Goal: Task Accomplishment & Management: Manage account settings

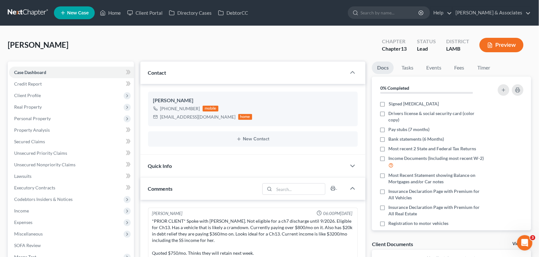
drag, startPoint x: 238, startPoint y: 46, endPoint x: 226, endPoint y: 50, distance: 12.0
click at [238, 46] on div "[PERSON_NAME] Upgraded Chapter Chapter 13 Status Lead District [GEOGRAPHIC_DATA]" at bounding box center [269, 48] width 523 height 28
click at [116, 14] on link "Home" at bounding box center [110, 13] width 27 height 12
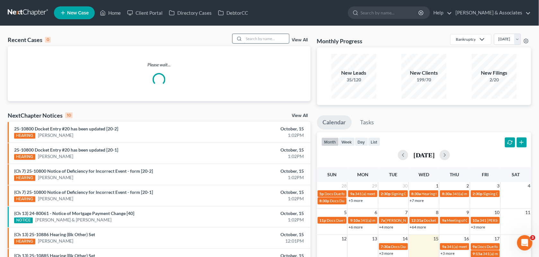
click at [265, 41] on input "search" at bounding box center [266, 38] width 45 height 9
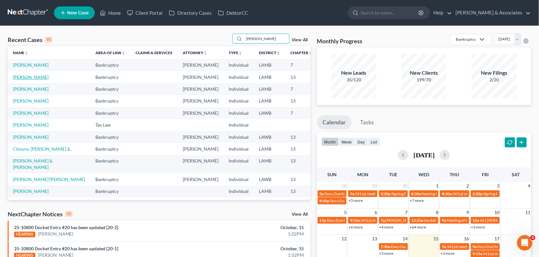
type input "[PERSON_NAME]"
click at [23, 80] on link "[PERSON_NAME]" at bounding box center [31, 76] width 36 height 5
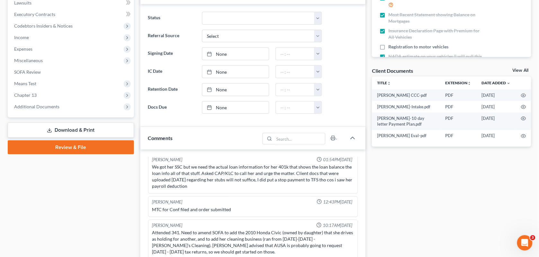
scroll to position [302, 0]
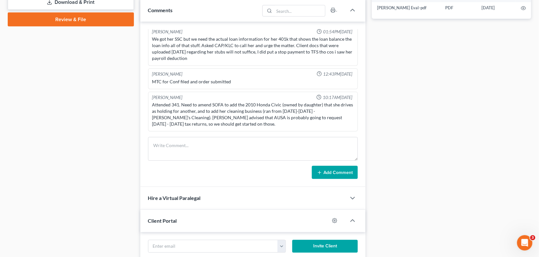
click at [534, 119] on div "Docs Tasks Events Fees Timer 81% Completed Nothing here yet! Signed [MEDICAL_DA…" at bounding box center [452, 114] width 166 height 708
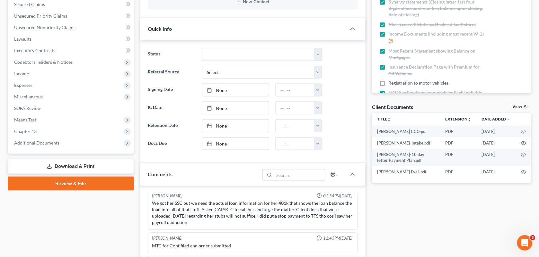
scroll to position [116, 0]
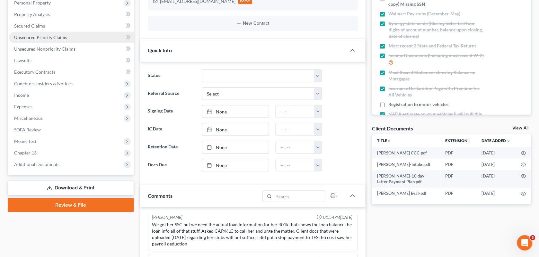
click at [44, 35] on span "Unsecured Priority Claims" at bounding box center [40, 37] width 53 height 5
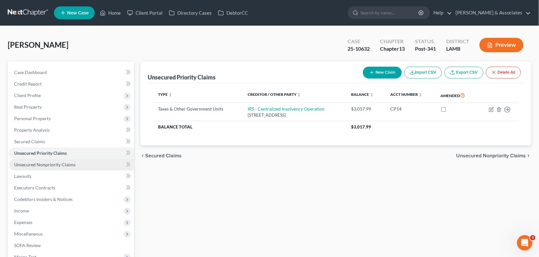
click at [49, 165] on span "Unsecured Nonpriority Claims" at bounding box center [44, 164] width 61 height 5
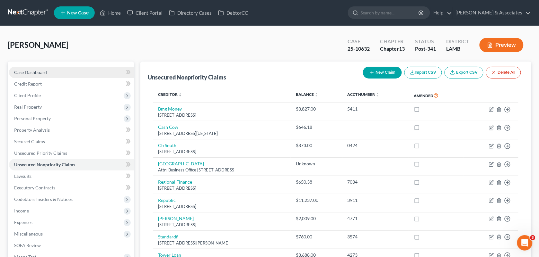
click at [48, 68] on link "Case Dashboard" at bounding box center [71, 73] width 125 height 12
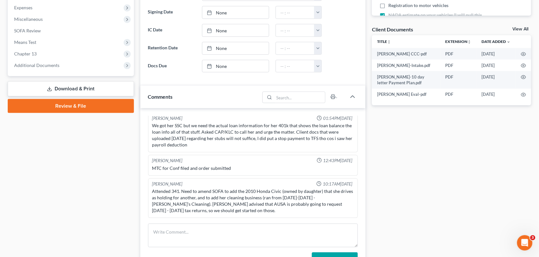
scroll to position [287, 0]
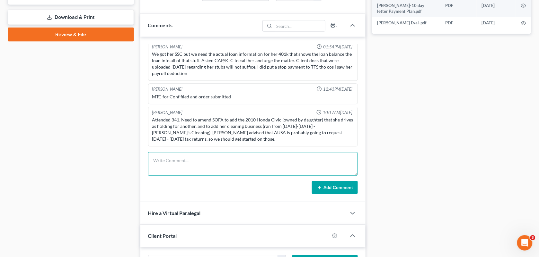
click at [267, 158] on textarea at bounding box center [253, 165] width 210 height 24
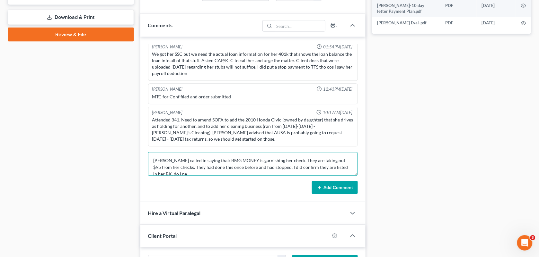
scroll to position [1, 0]
click at [163, 160] on textarea "[PERSON_NAME] called in saying that: BMG MONEY is garnishing her check. They ar…" at bounding box center [253, 165] width 210 height 24
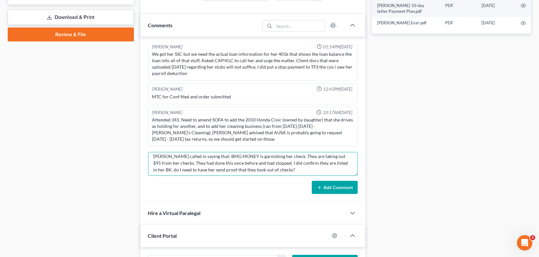
scroll to position [0, 0]
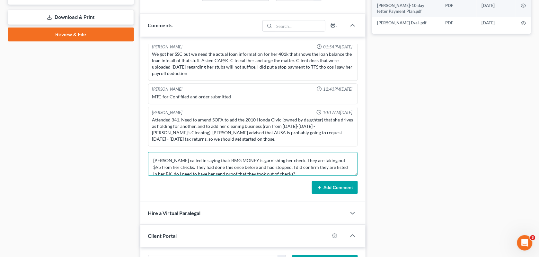
drag, startPoint x: 293, startPoint y: 174, endPoint x: 143, endPoint y: 155, distance: 151.1
click at [143, 155] on div "[PERSON_NAME] 04:30PM[DATE] did eval with [PERSON_NAME] She has ownership inter…" at bounding box center [252, 120] width 225 height 166
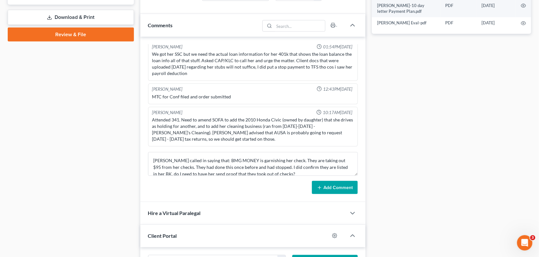
click at [116, 145] on div "Case Dashboard Payments Invoices Payments Payments Credit Report Client Profile" at bounding box center [70, 129] width 133 height 708
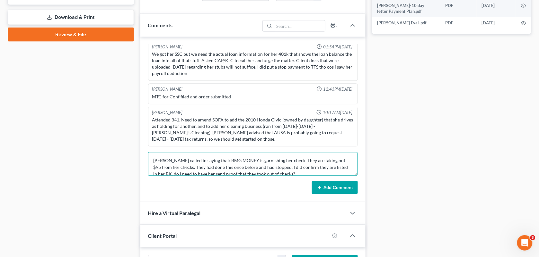
click at [202, 176] on textarea "[PERSON_NAME] called in saying that: BMG MONEY is garnishing her check. They ar…" at bounding box center [253, 165] width 210 height 24
click at [291, 175] on textarea "[PERSON_NAME] called in saying that: BMG MONEY is garnishing her check. They ar…" at bounding box center [253, 165] width 210 height 24
type textarea "[PERSON_NAME] called in saying that: BMG MONEY is garnishing her check. They ar…"
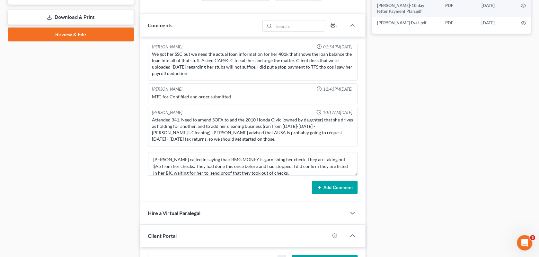
click at [320, 188] on icon at bounding box center [319, 188] width 5 height 5
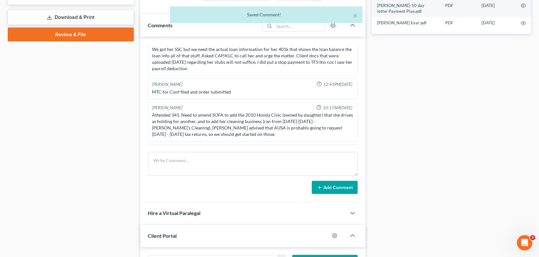
scroll to position [2759, 0]
